Goal: Task Accomplishment & Management: Manage account settings

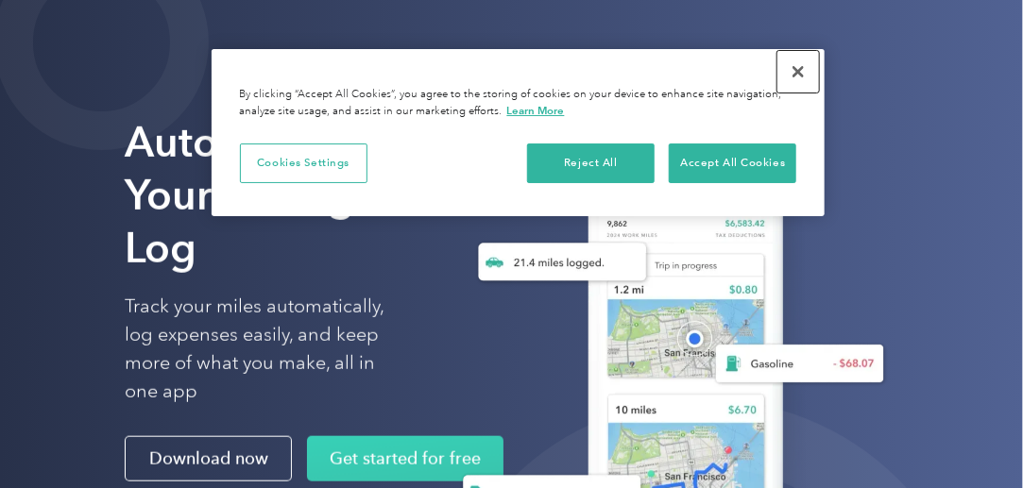
click at [801, 65] on button "Close" at bounding box center [799, 72] width 42 height 42
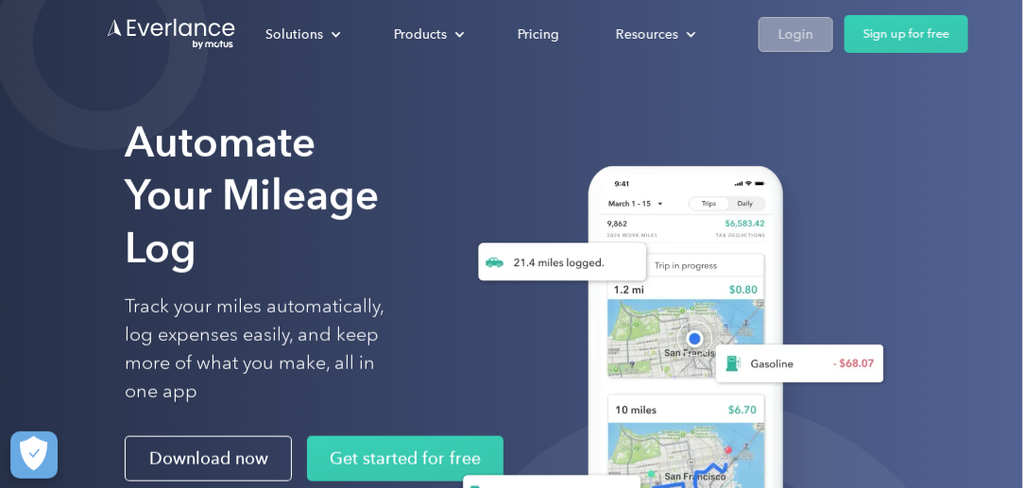
click at [810, 34] on div "Login" at bounding box center [795, 34] width 35 height 24
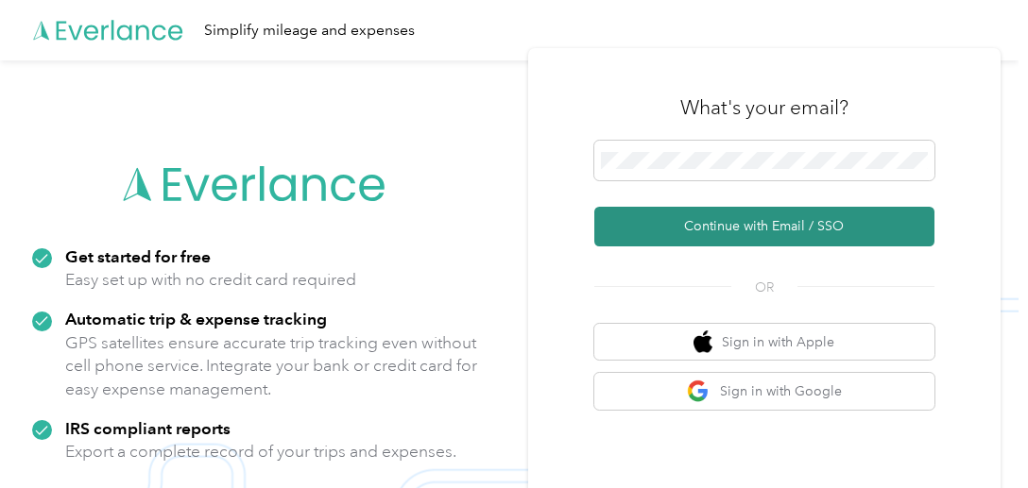
click at [715, 227] on button "Continue with Email / SSO" at bounding box center [764, 227] width 340 height 40
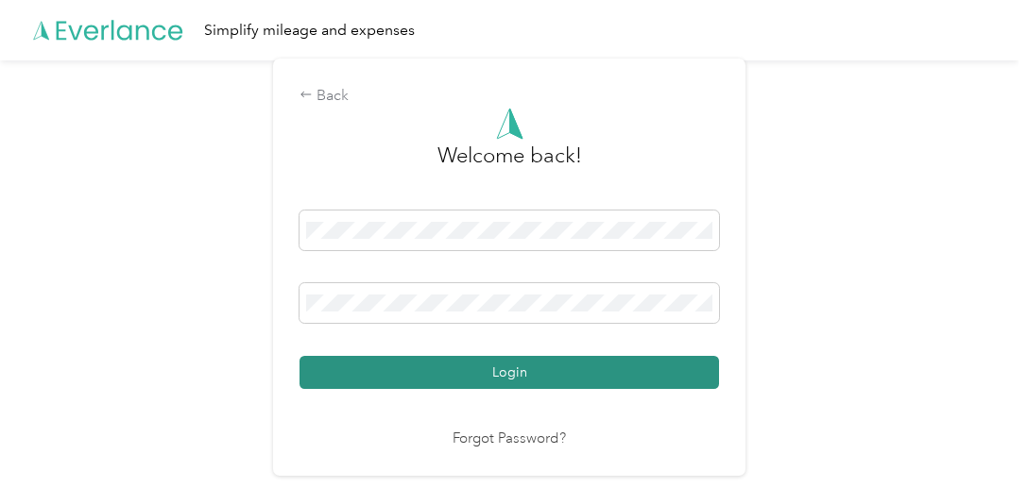
click at [487, 385] on button "Login" at bounding box center [508, 372] width 419 height 33
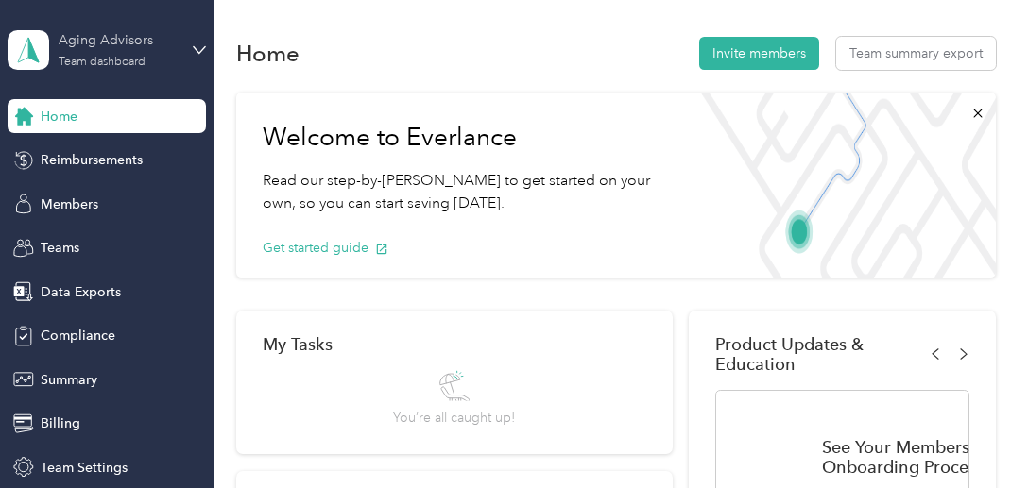
click at [83, 54] on div "Aging Advisors Team dashboard" at bounding box center [118, 49] width 118 height 38
click at [83, 197] on div "Personal dashboard" at bounding box center [76, 198] width 119 height 20
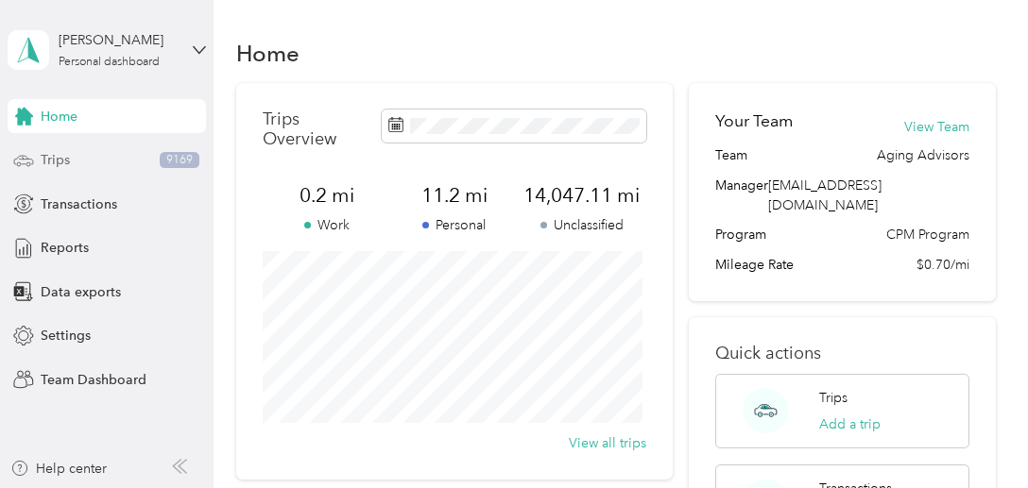
click at [53, 156] on span "Trips" at bounding box center [55, 160] width 29 height 20
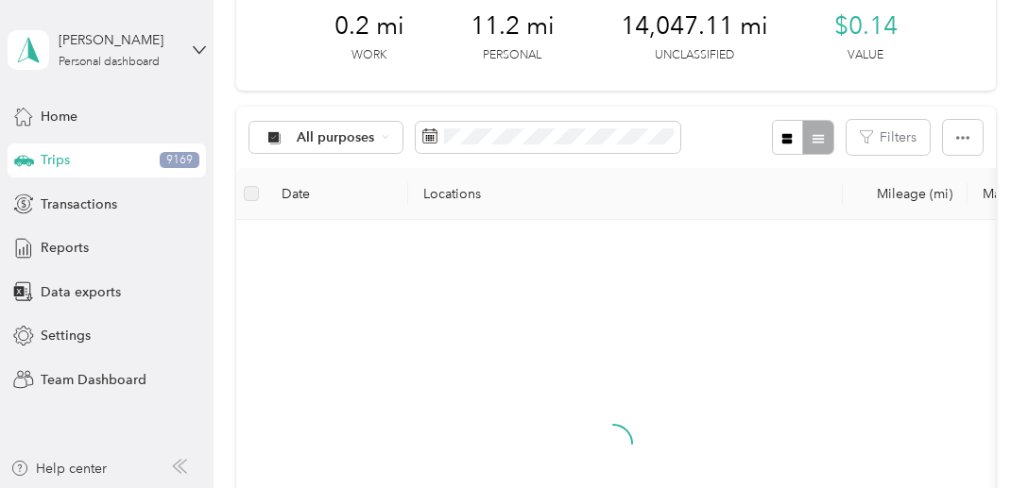
scroll to position [189, 0]
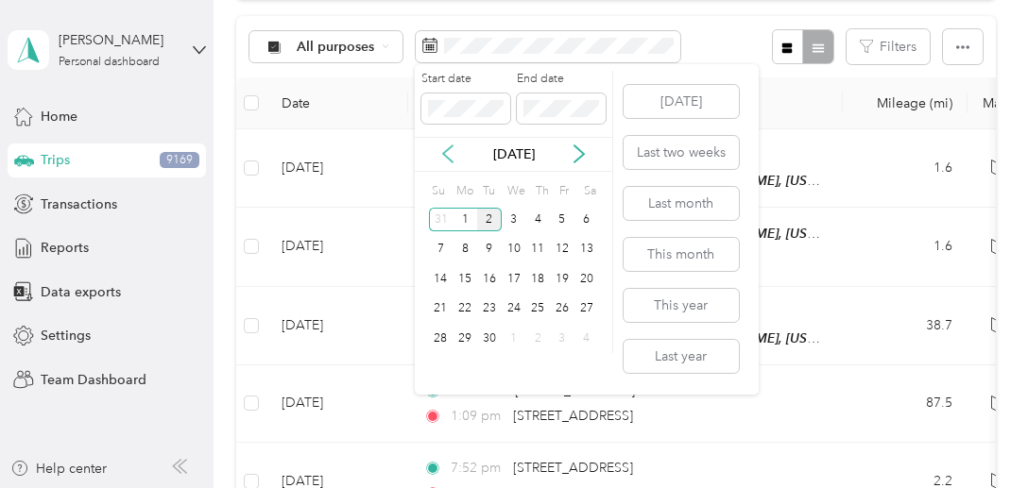
click at [447, 154] on icon at bounding box center [447, 154] width 19 height 19
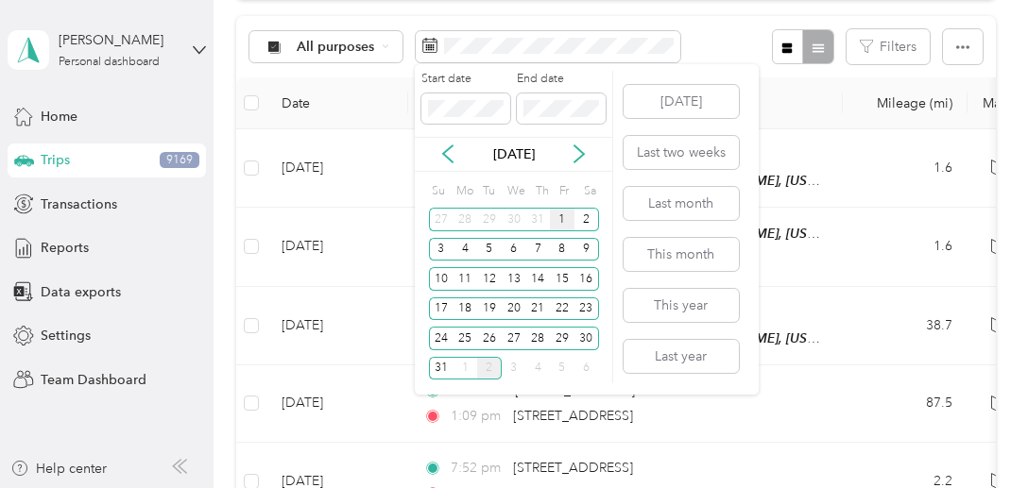
click at [553, 226] on div "1" at bounding box center [562, 220] width 25 height 24
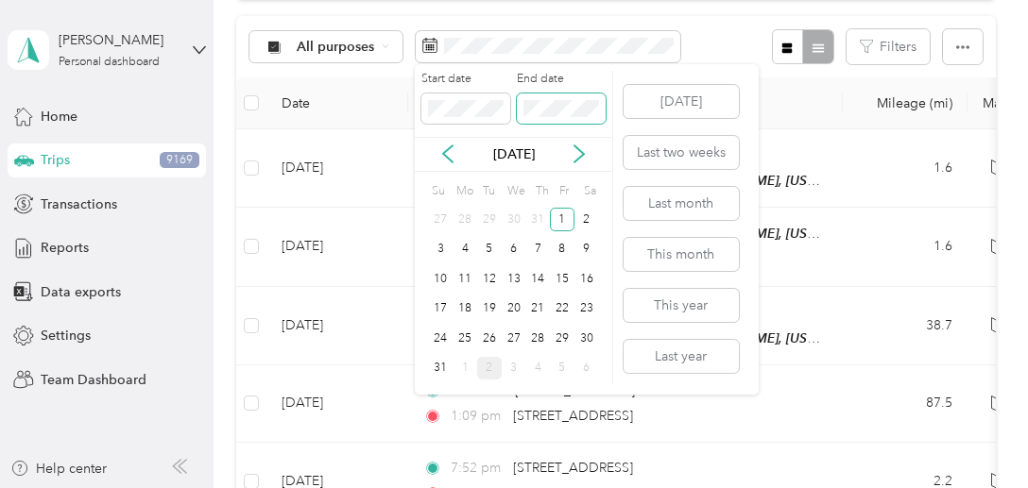
click at [562, 98] on span at bounding box center [561, 109] width 89 height 30
click at [442, 368] on div "31" at bounding box center [441, 369] width 25 height 24
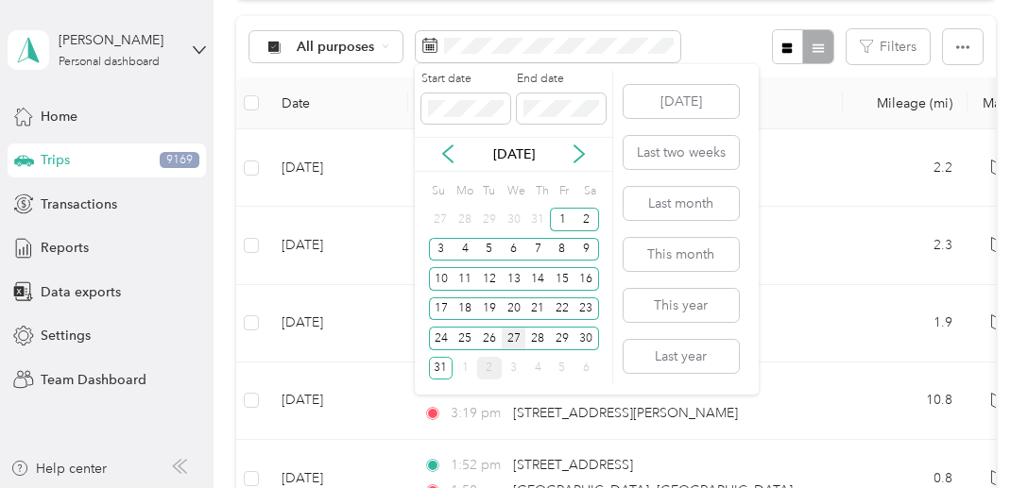
click at [513, 336] on div "27" at bounding box center [514, 339] width 25 height 24
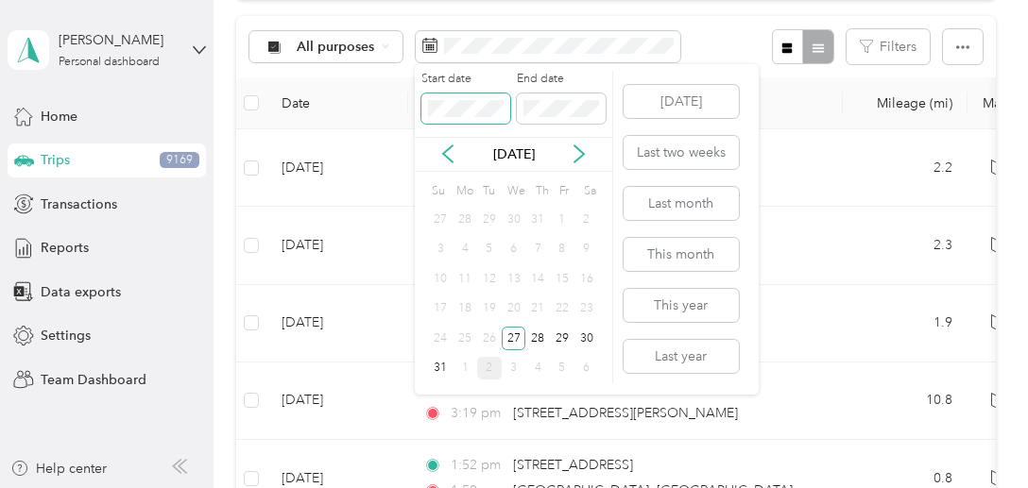
click at [447, 94] on span at bounding box center [465, 109] width 89 height 30
click at [383, 109] on body "[PERSON_NAME] Personal dashboard Home Trips 9169 Transactions Reports Data expo…" at bounding box center [509, 244] width 1018 height 488
click at [559, 227] on div "1" at bounding box center [562, 220] width 25 height 24
click at [489, 315] on div "19" at bounding box center [489, 310] width 25 height 24
click at [685, 203] on button "Last month" at bounding box center [681, 203] width 115 height 33
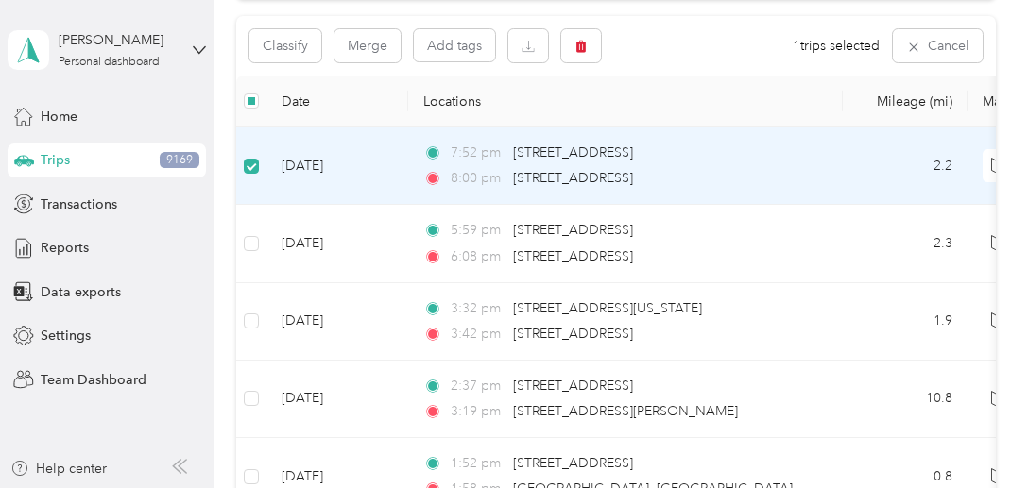
scroll to position [187, 0]
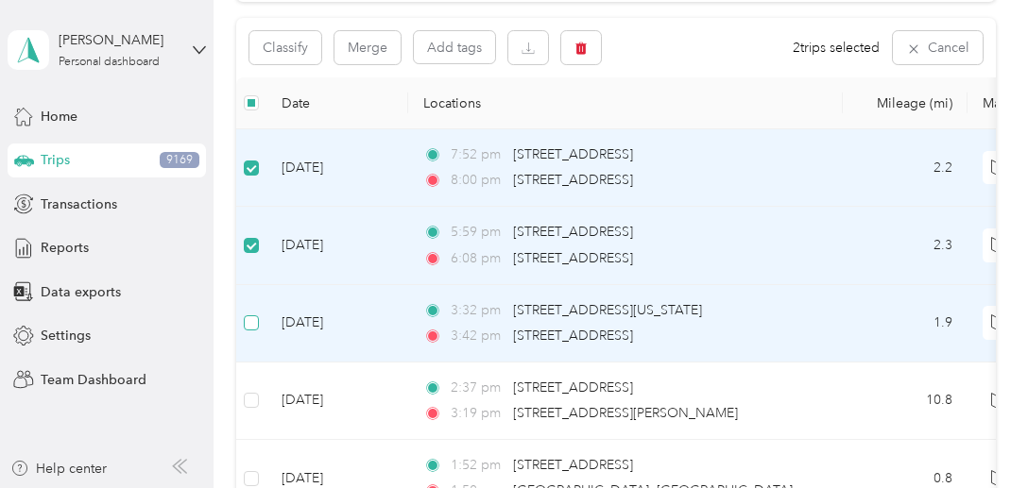
click at [258, 329] on label at bounding box center [251, 323] width 15 height 21
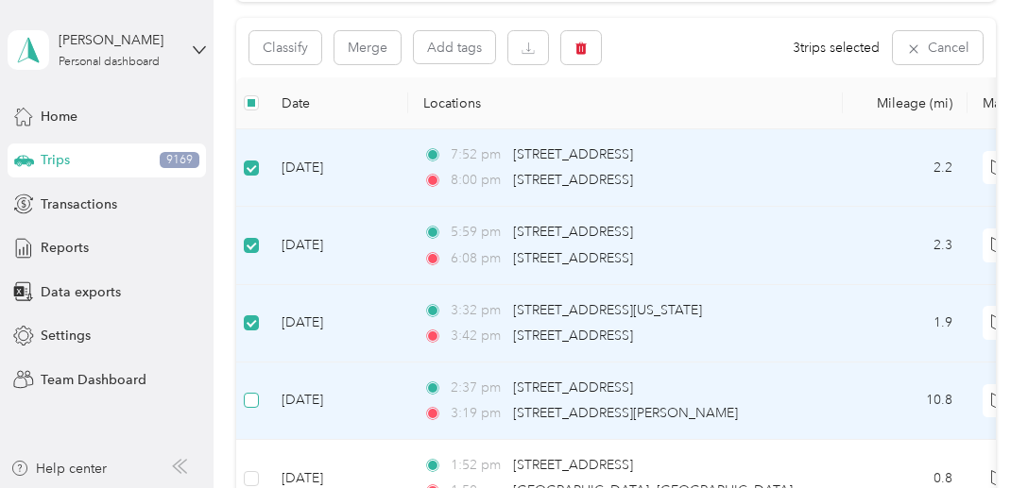
click at [255, 408] on label at bounding box center [251, 400] width 15 height 21
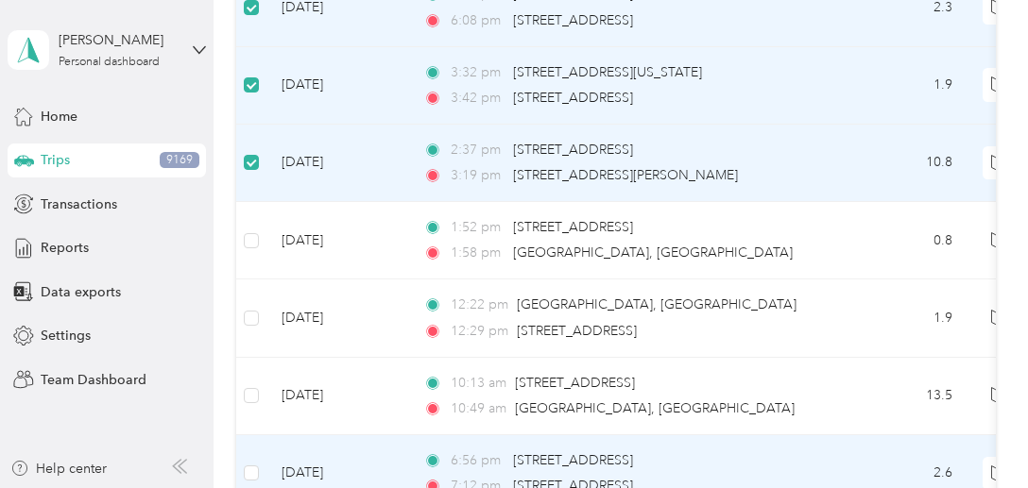
scroll to position [565, 0]
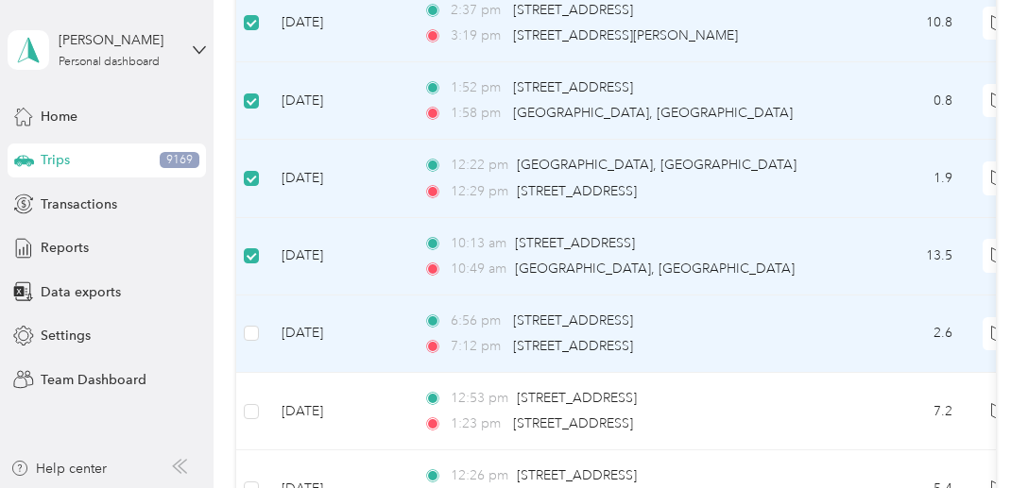
click at [252, 341] on td at bounding box center [251, 334] width 30 height 77
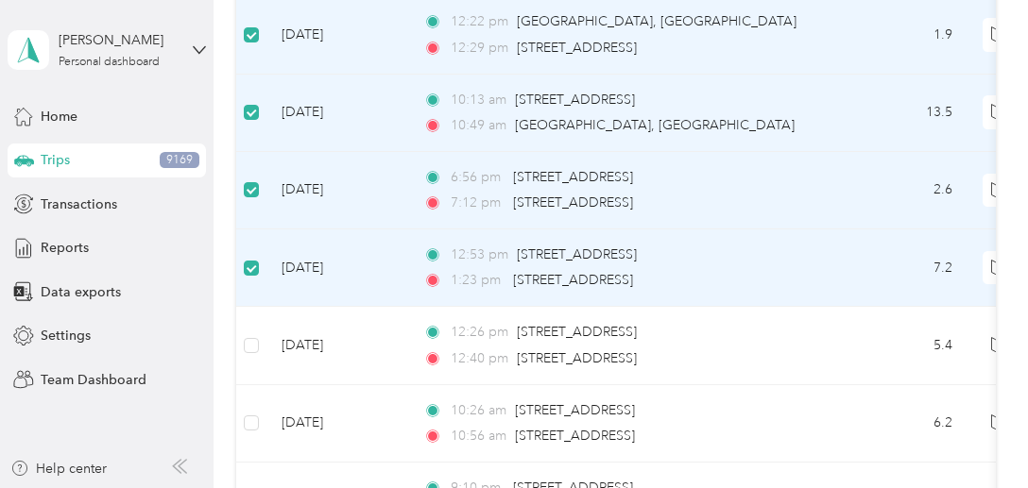
scroll to position [848, 0]
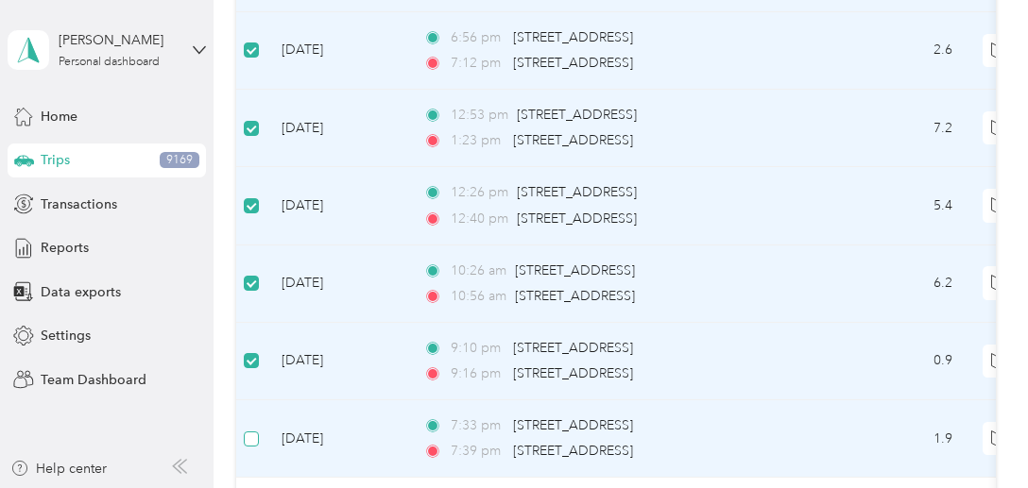
click at [249, 442] on label at bounding box center [251, 439] width 15 height 21
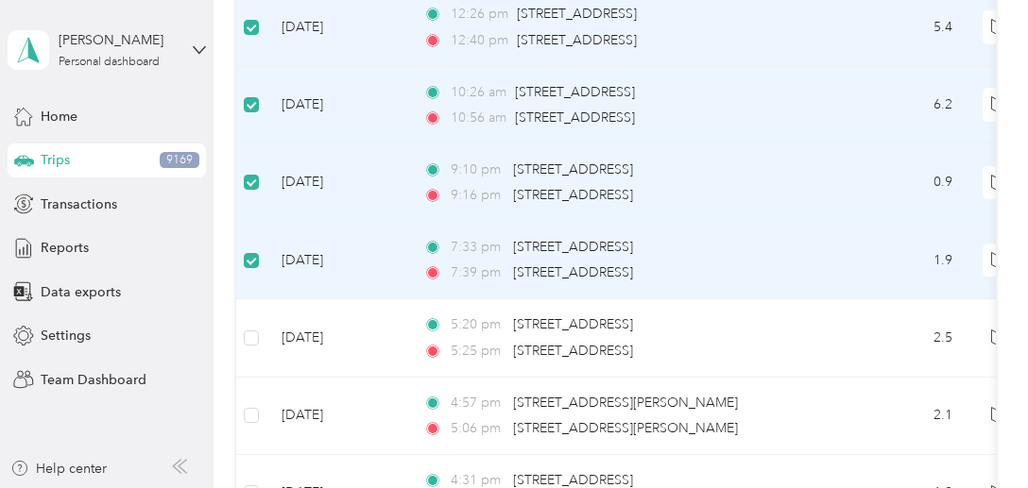
scroll to position [1226, 0]
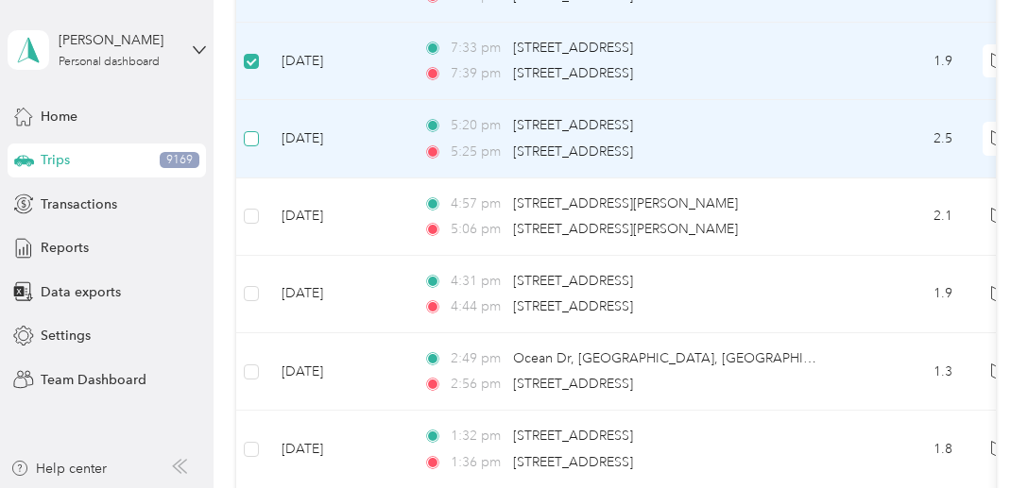
click at [254, 140] on label at bounding box center [251, 138] width 15 height 21
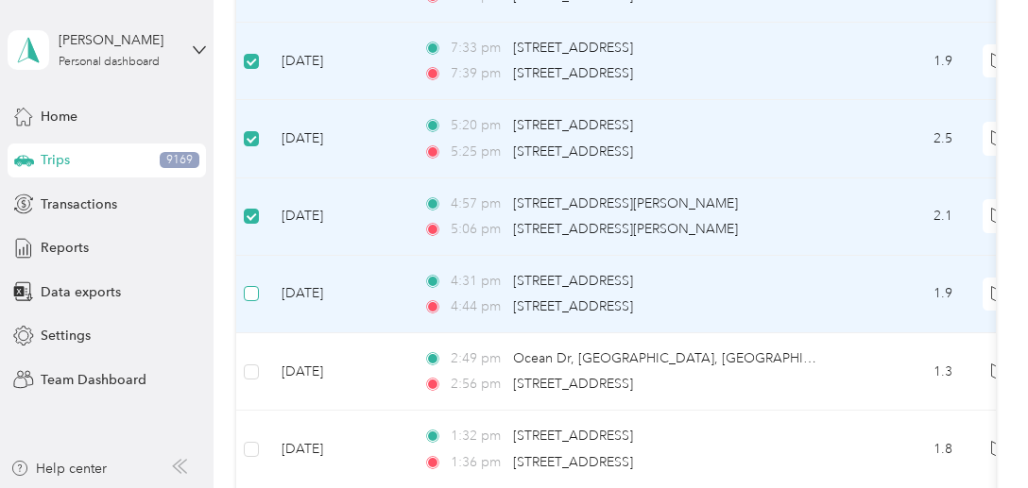
click at [258, 296] on label at bounding box center [251, 293] width 15 height 21
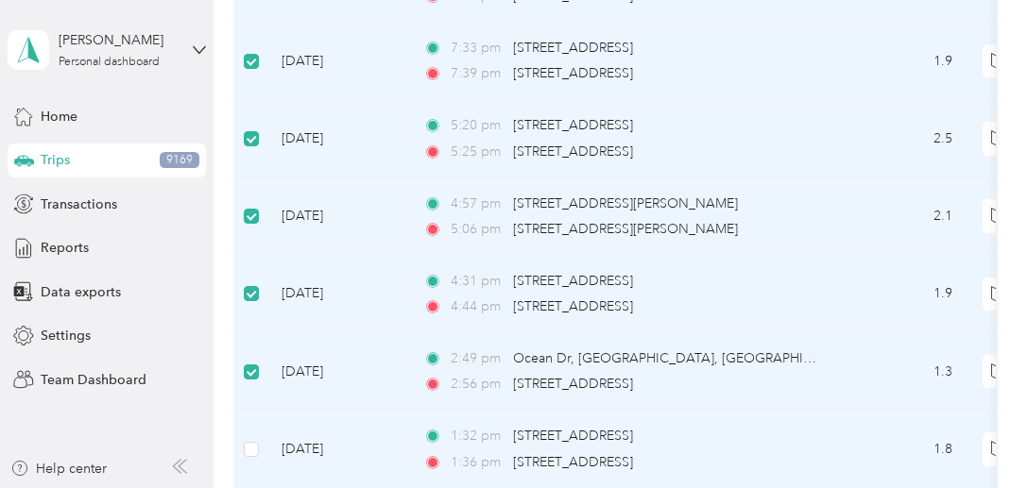
click at [257, 453] on td at bounding box center [251, 449] width 30 height 77
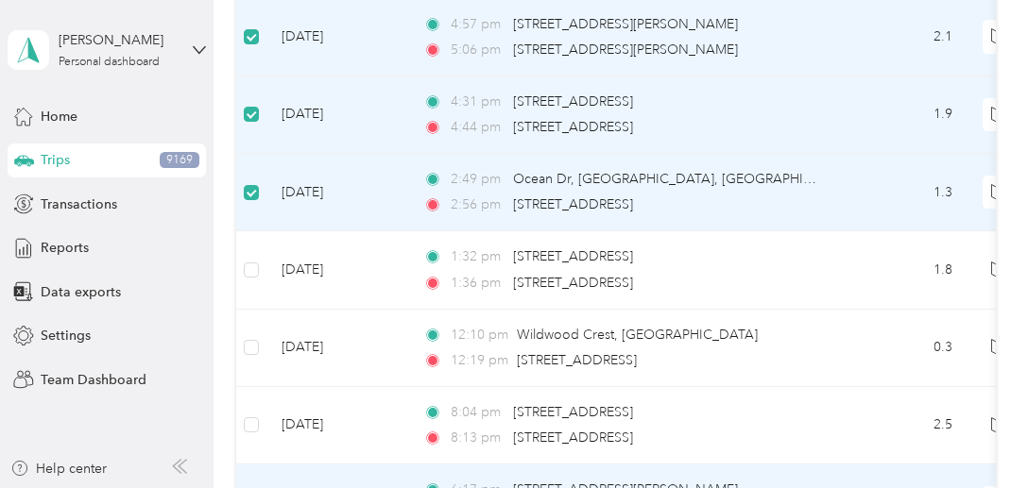
scroll to position [1510, 0]
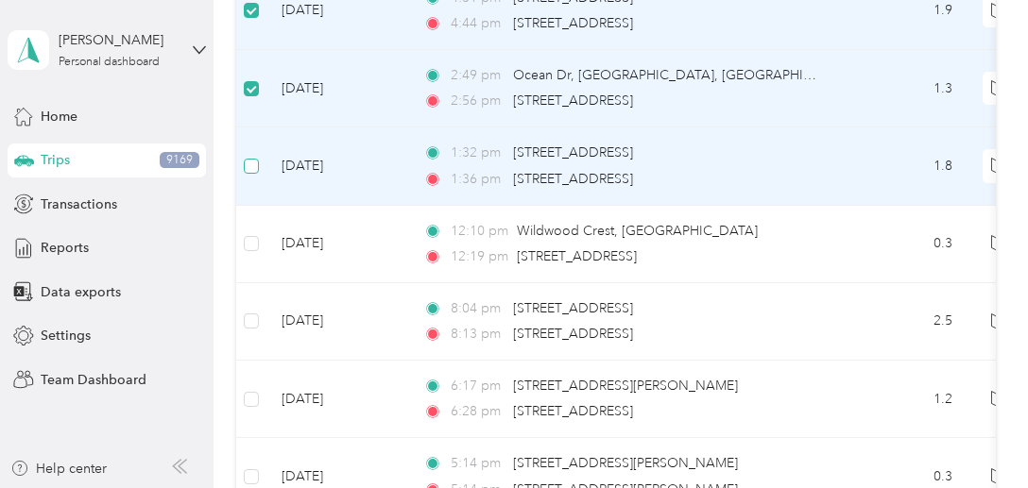
click at [250, 165] on label at bounding box center [251, 166] width 15 height 21
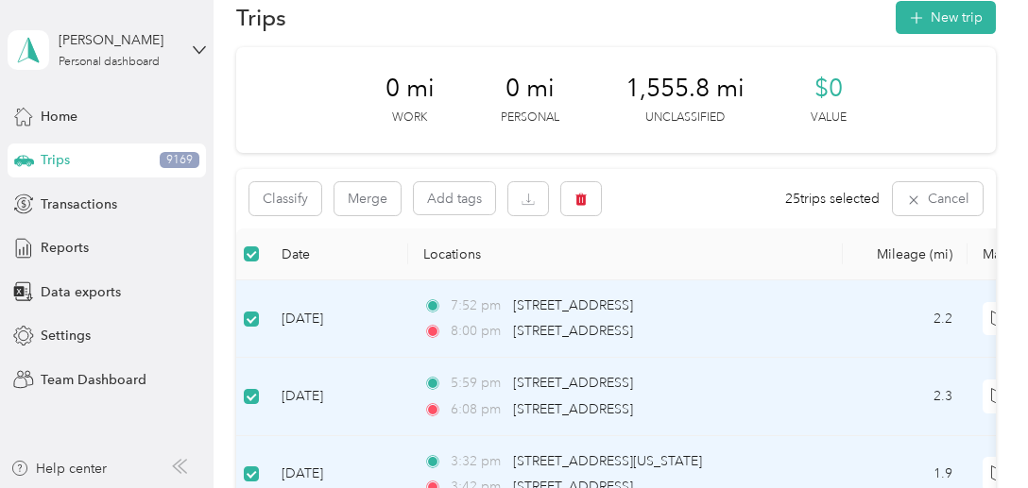
scroll to position [0, 0]
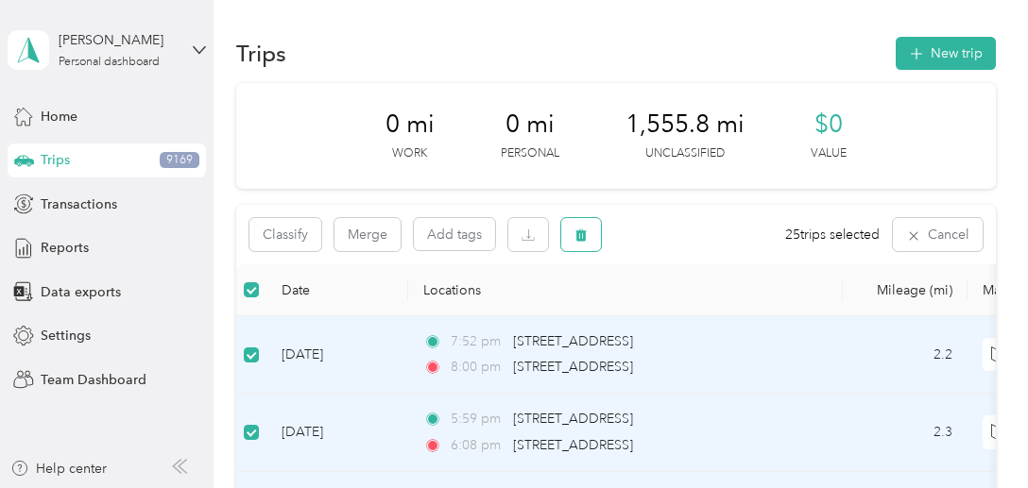
click at [576, 242] on span "button" at bounding box center [580, 235] width 13 height 16
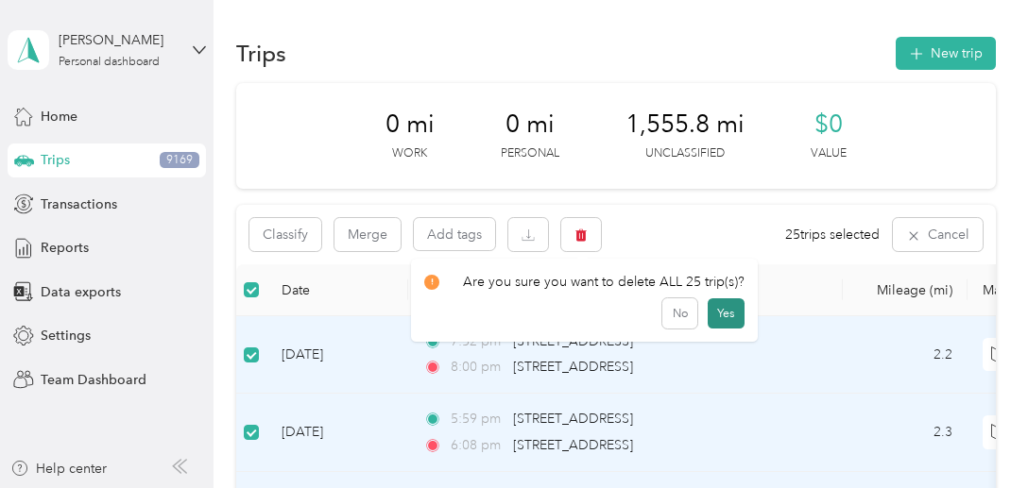
click at [711, 307] on button "Yes" at bounding box center [726, 314] width 37 height 30
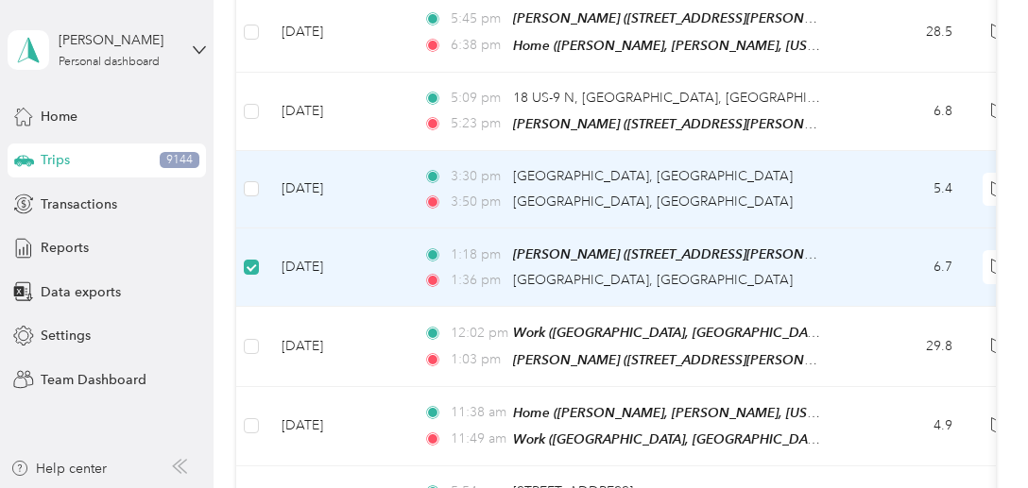
scroll to position [376, 0]
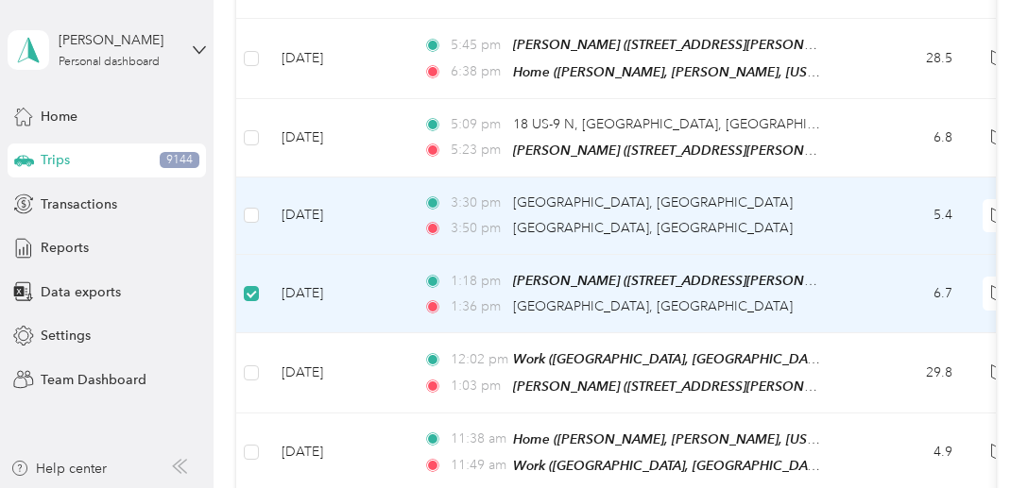
click at [259, 204] on td at bounding box center [251, 216] width 30 height 77
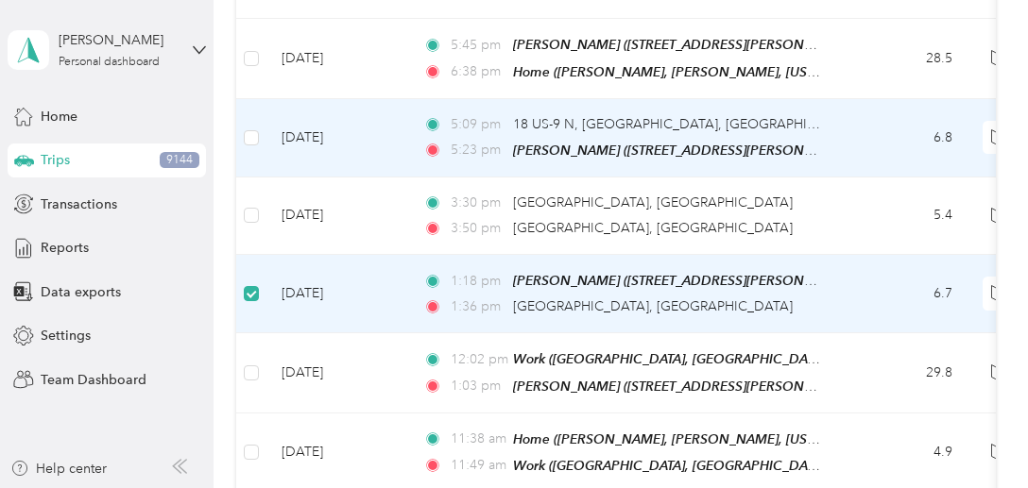
click at [259, 131] on td at bounding box center [251, 138] width 30 height 78
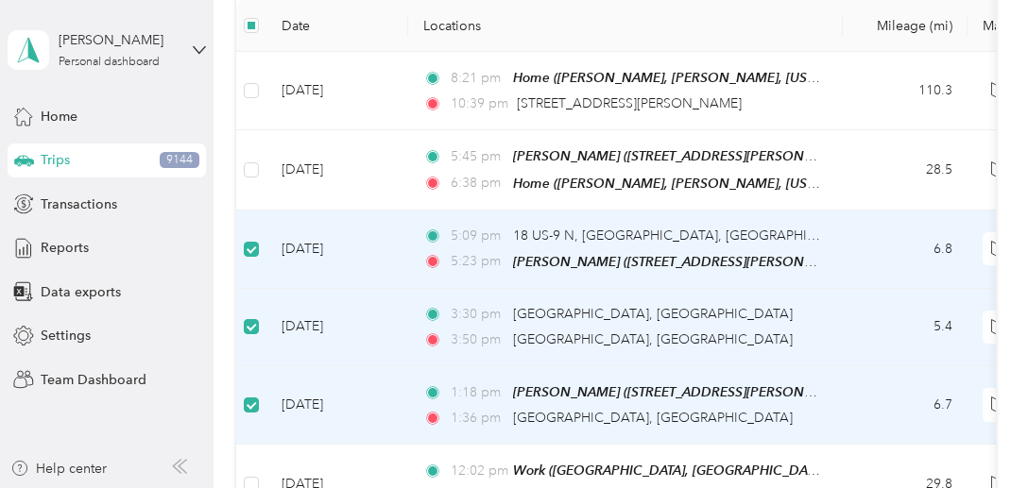
scroll to position [93, 0]
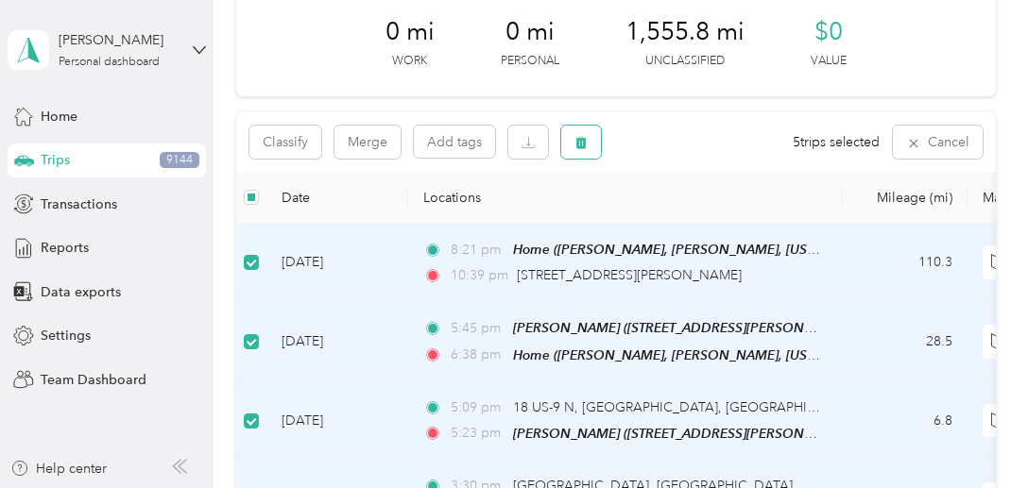
click at [583, 139] on icon "button" at bounding box center [580, 143] width 11 height 12
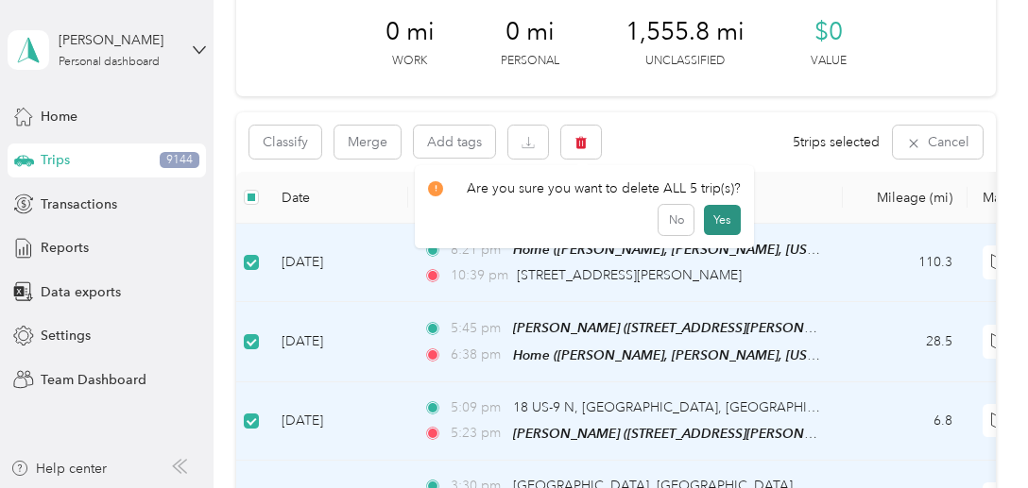
click at [723, 223] on button "Yes" at bounding box center [722, 220] width 37 height 30
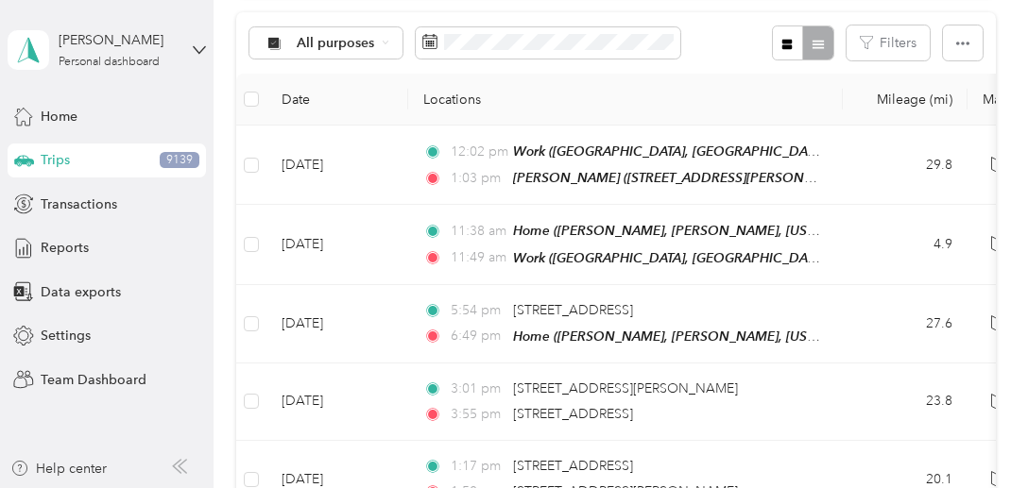
scroll to position [0, 0]
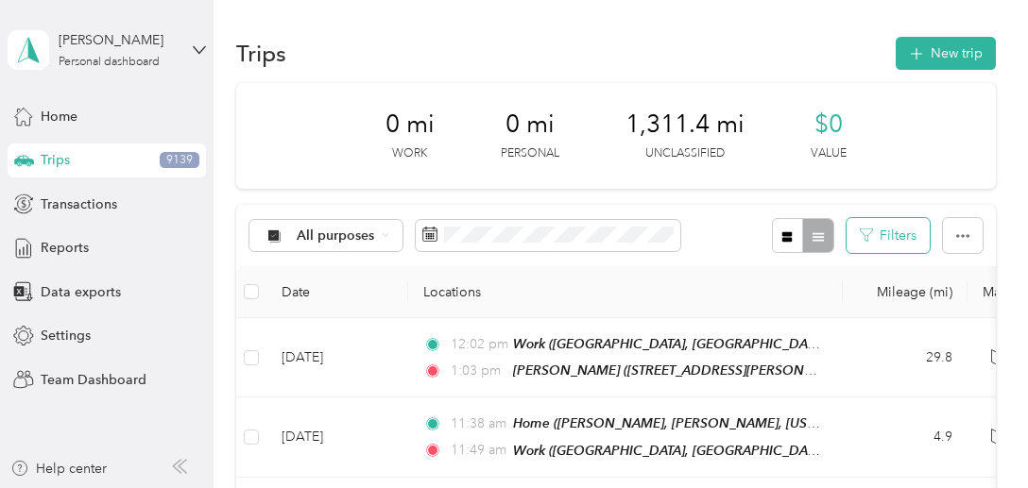
click at [886, 233] on button "Filters" at bounding box center [887, 235] width 83 height 35
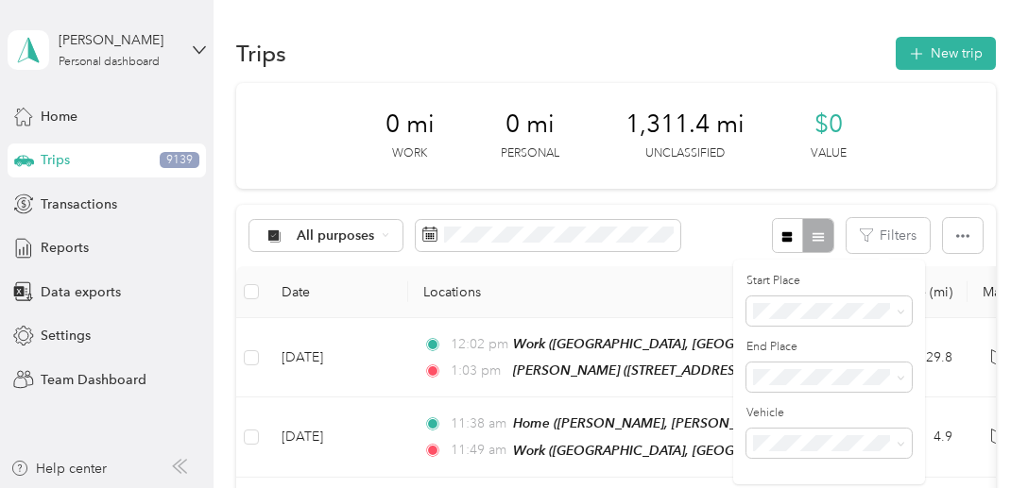
click at [807, 246] on div at bounding box center [802, 235] width 61 height 35
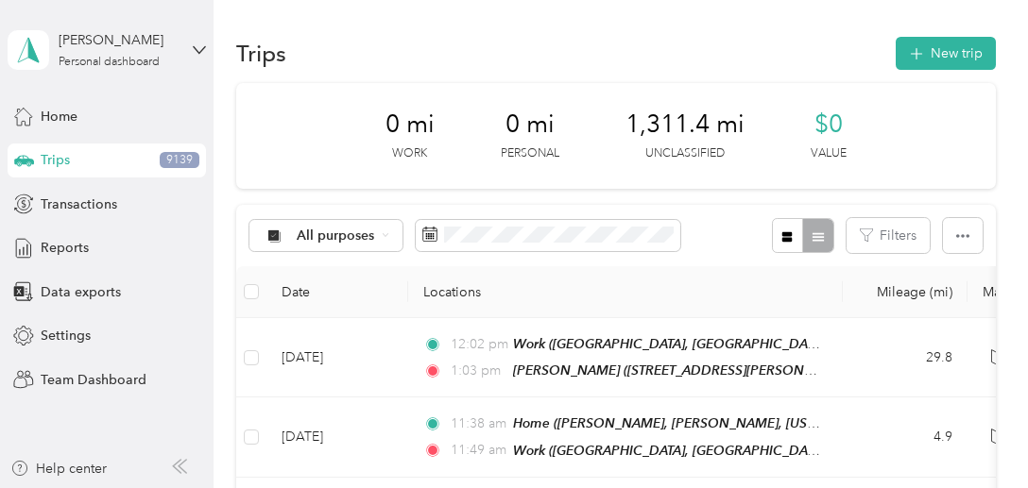
click at [810, 244] on div at bounding box center [802, 235] width 61 height 35
click at [787, 238] on icon "button" at bounding box center [787, 236] width 10 height 10
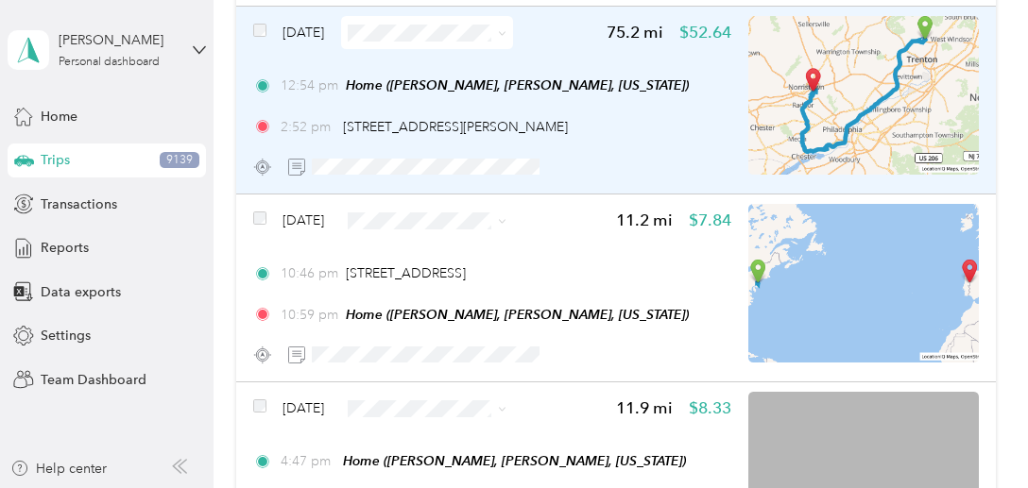
scroll to position [3968, 0]
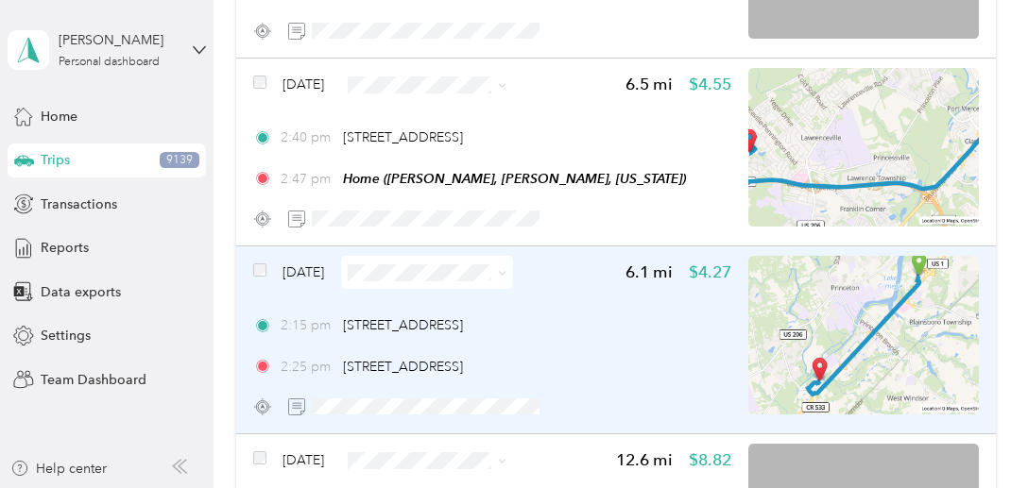
click at [914, 326] on img at bounding box center [863, 335] width 231 height 159
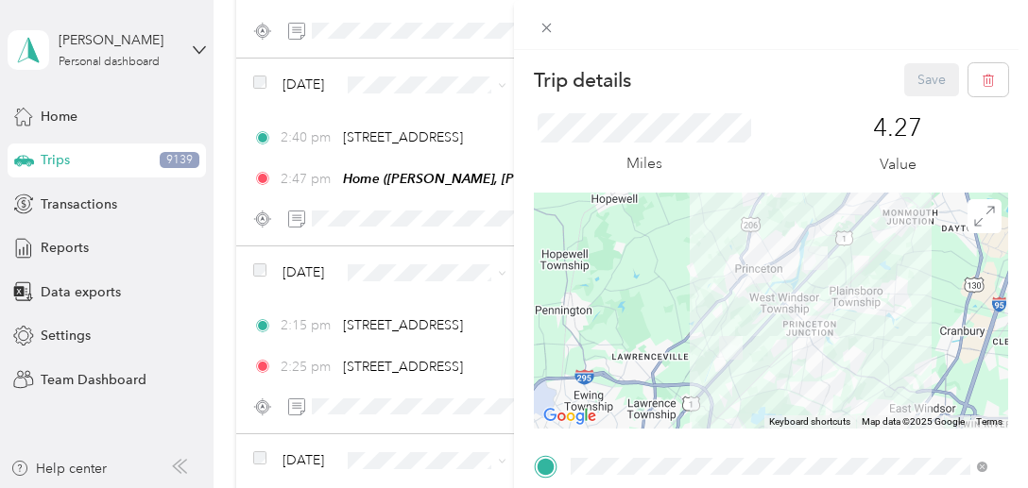
click at [841, 269] on div at bounding box center [771, 311] width 474 height 236
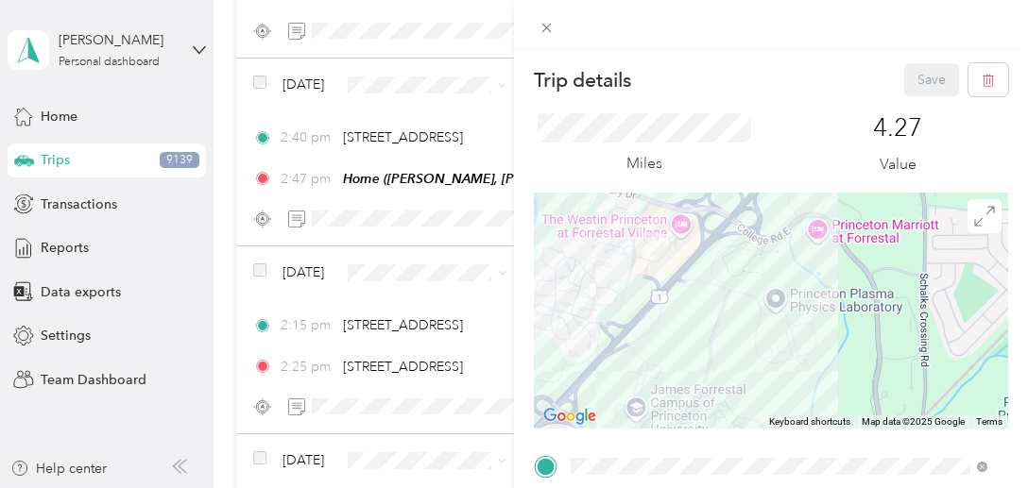
drag, startPoint x: 666, startPoint y: 282, endPoint x: 720, endPoint y: 359, distance: 93.6
click at [720, 359] on div at bounding box center [771, 311] width 474 height 236
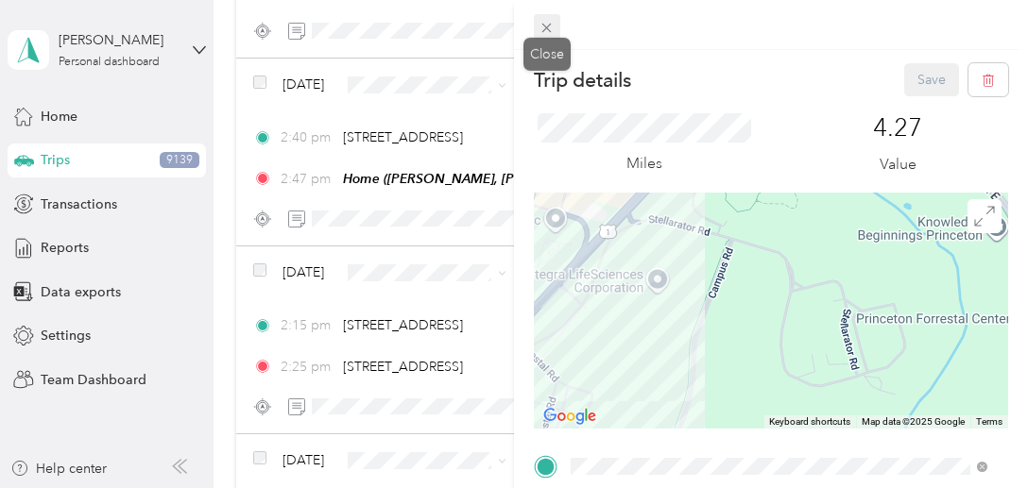
click at [550, 30] on icon at bounding box center [547, 28] width 16 height 16
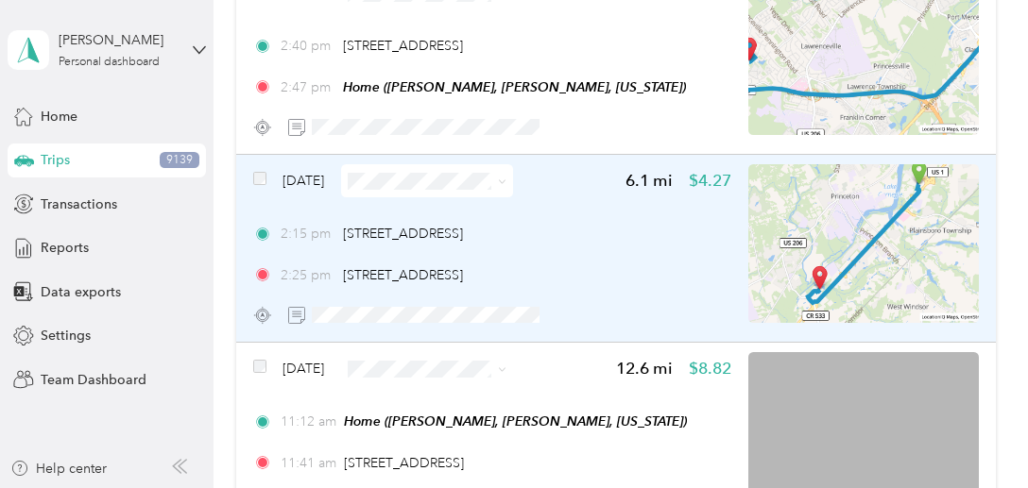
scroll to position [3946, 0]
